Goal: Find specific page/section

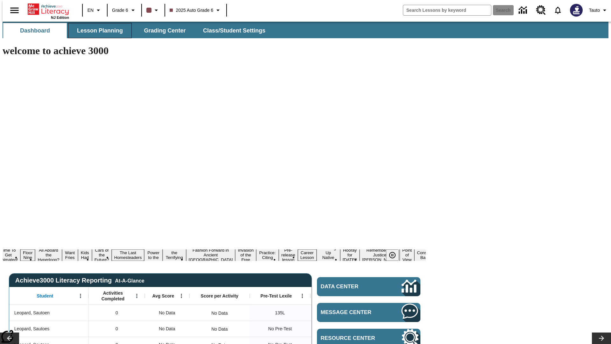
click at [97, 31] on span "Lesson Planning" at bounding box center [100, 30] width 46 height 7
